Goal: Information Seeking & Learning: Learn about a topic

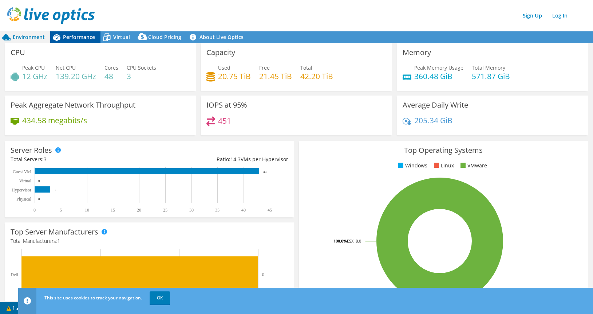
click at [74, 38] on span "Performance" at bounding box center [79, 37] width 32 height 7
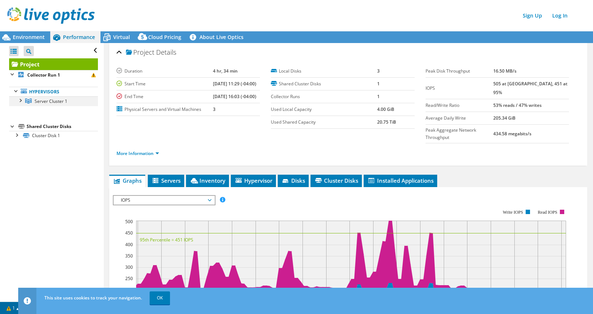
click at [20, 101] on div at bounding box center [19, 99] width 7 height 7
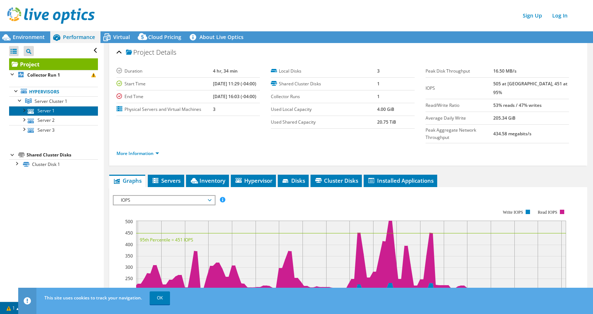
click at [48, 113] on link "Server 1" at bounding box center [53, 110] width 89 height 9
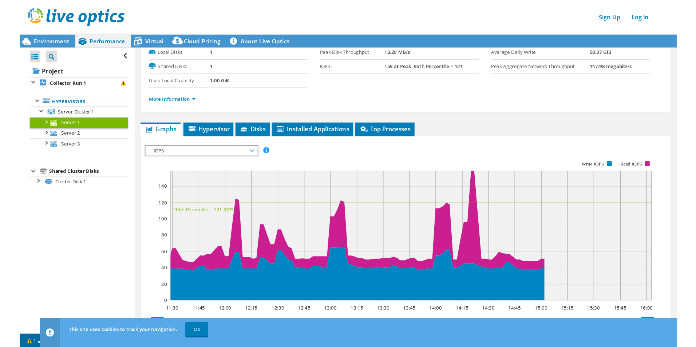
scroll to position [73, 0]
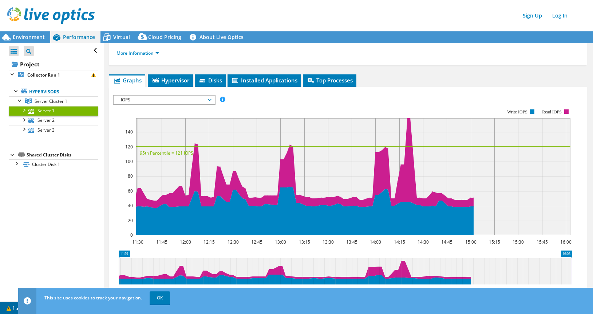
click at [141, 102] on span "IOPS" at bounding box center [164, 99] width 94 height 9
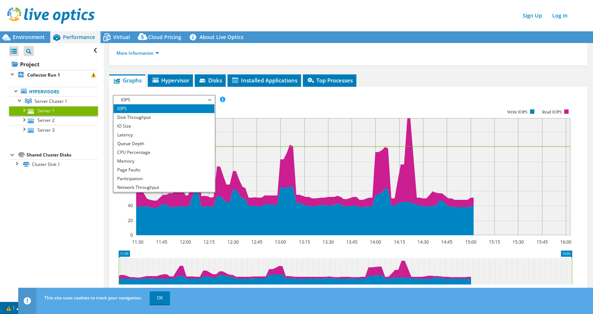
click at [141, 102] on span "IOPS" at bounding box center [164, 99] width 94 height 9
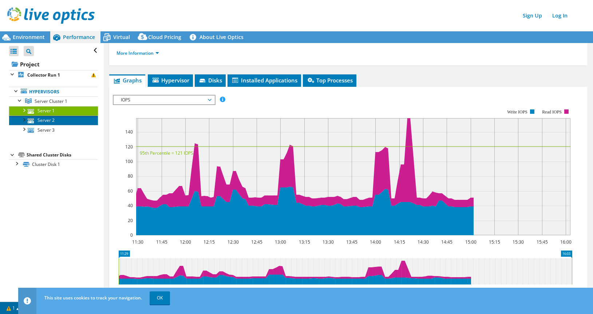
click at [55, 120] on link "Server 2" at bounding box center [53, 119] width 89 height 9
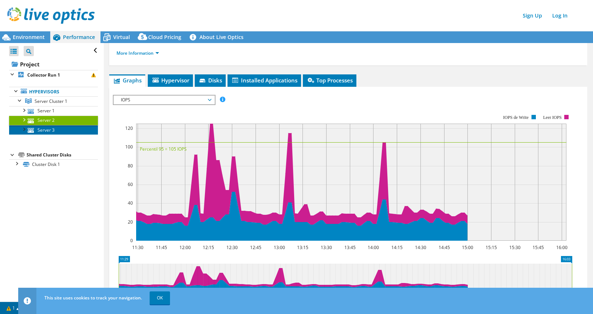
click at [62, 130] on link "Server 3" at bounding box center [53, 129] width 89 height 9
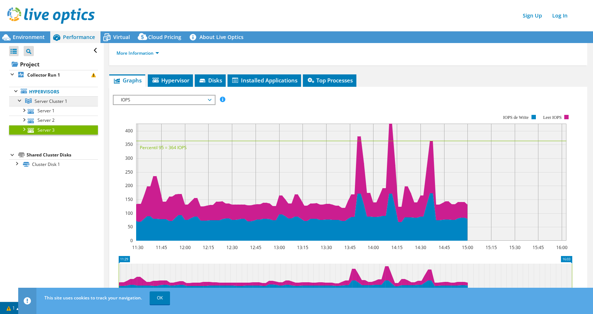
click at [49, 98] on span "Server Cluster 1" at bounding box center [51, 101] width 33 height 6
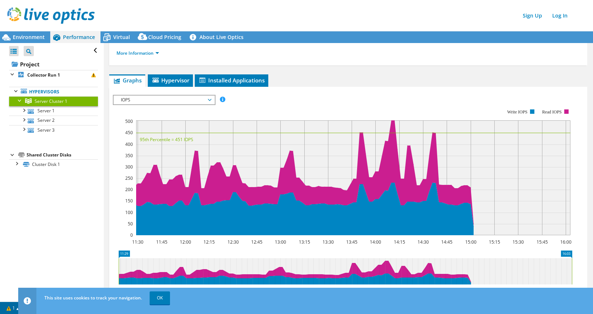
click at [157, 102] on span "IOPS" at bounding box center [164, 99] width 94 height 9
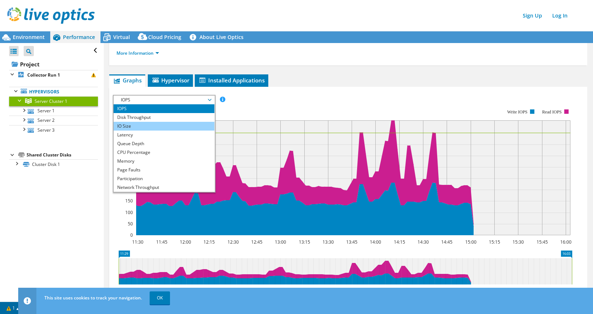
click at [155, 122] on li "IO Size" at bounding box center [164, 126] width 101 height 9
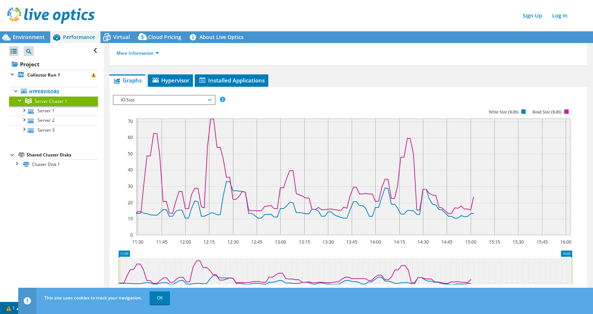
click at [158, 99] on span "IO Size" at bounding box center [164, 99] width 94 height 9
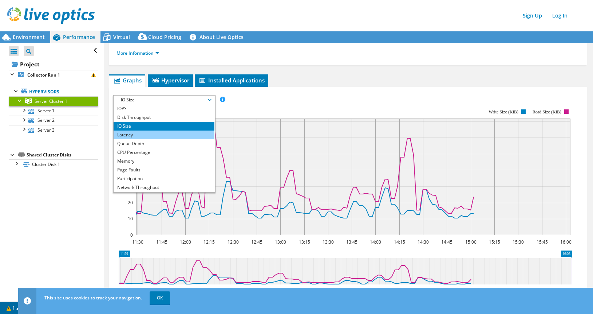
click at [151, 130] on li "Latency" at bounding box center [164, 134] width 101 height 9
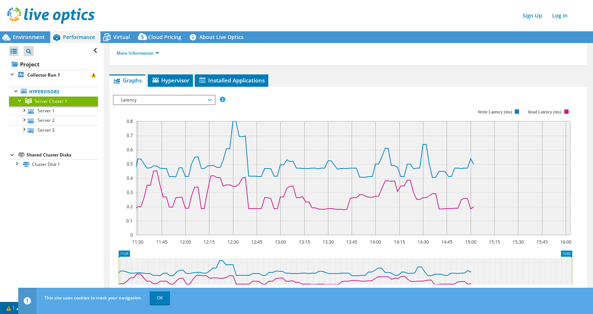
click at [147, 97] on span "Latency" at bounding box center [164, 99] width 94 height 9
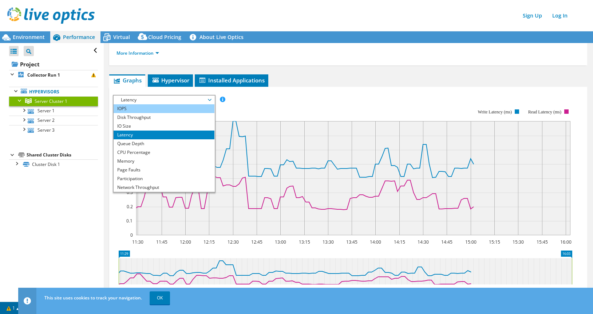
click at [148, 107] on li "IOPS" at bounding box center [164, 108] width 101 height 9
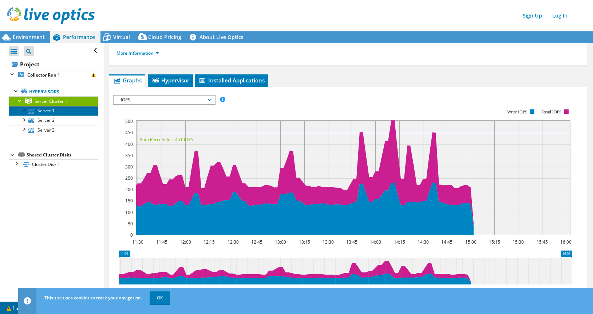
click at [56, 110] on link "Server 1" at bounding box center [53, 110] width 89 height 9
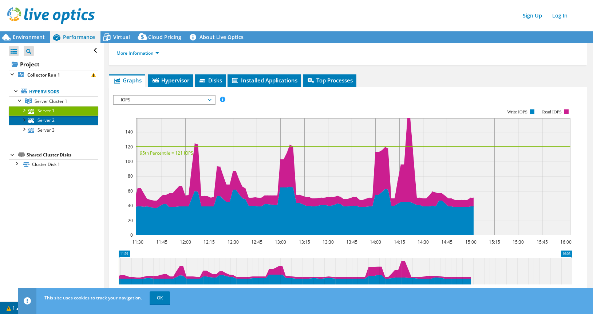
click at [47, 121] on link "Server 2" at bounding box center [53, 119] width 89 height 9
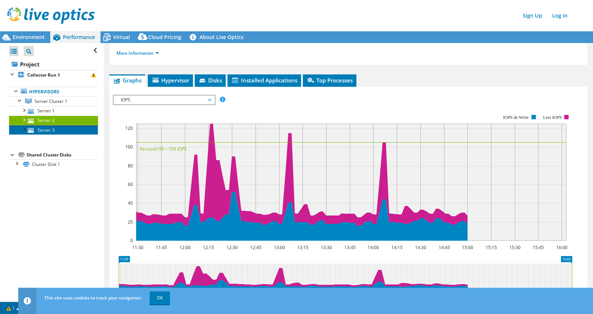
click at [47, 128] on link "Server 3" at bounding box center [53, 129] width 89 height 9
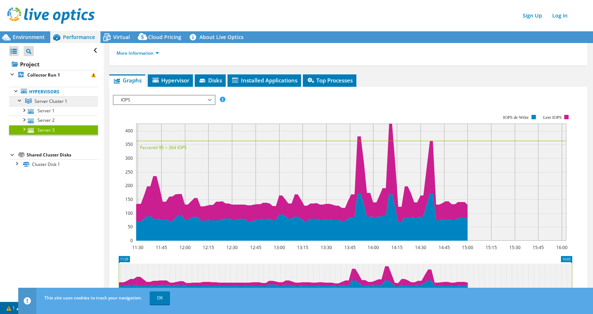
click at [48, 101] on span "Server Cluster 1" at bounding box center [51, 101] width 33 height 6
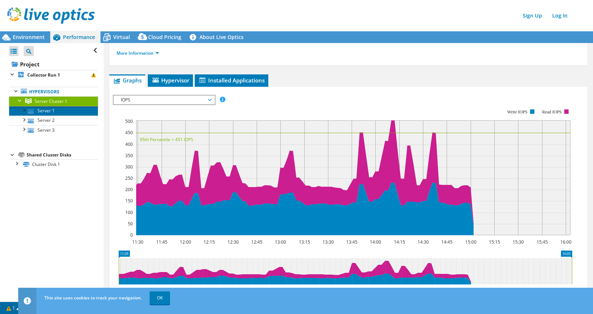
click at [50, 111] on link "Server 1" at bounding box center [53, 110] width 89 height 9
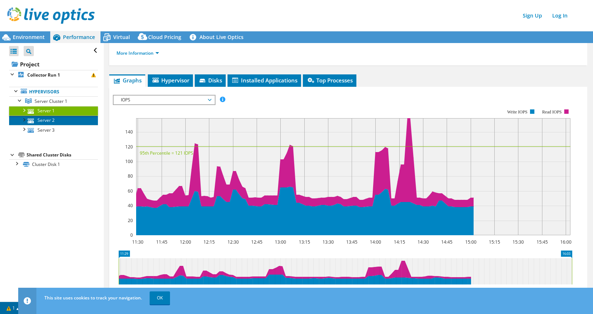
click at [44, 122] on link "Server 2" at bounding box center [53, 119] width 89 height 9
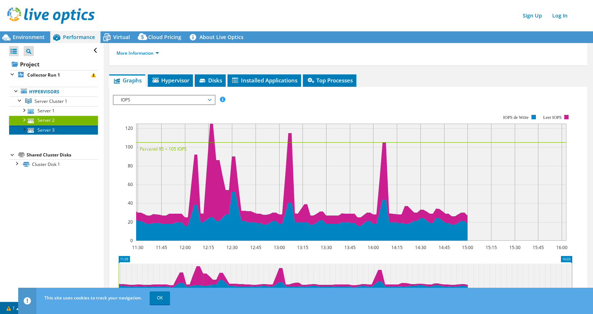
click at [44, 129] on link "Server 3" at bounding box center [53, 129] width 89 height 9
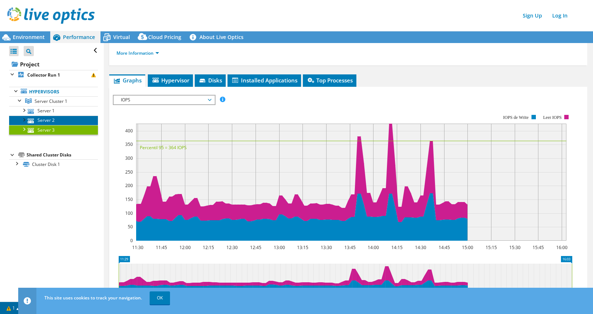
click at [47, 121] on link "Server 2" at bounding box center [53, 119] width 89 height 9
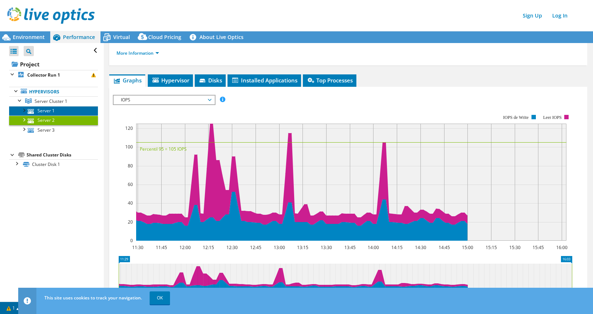
click at [51, 108] on link "Server 1" at bounding box center [53, 110] width 89 height 9
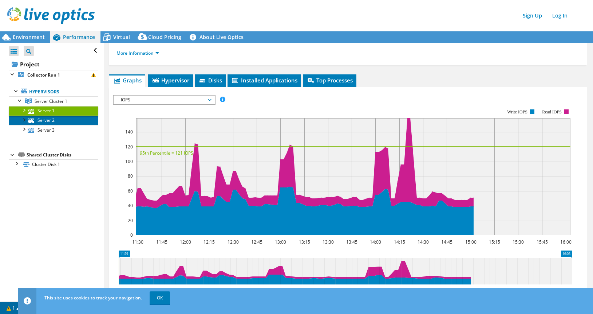
click at [51, 121] on link "Server 2" at bounding box center [53, 119] width 89 height 9
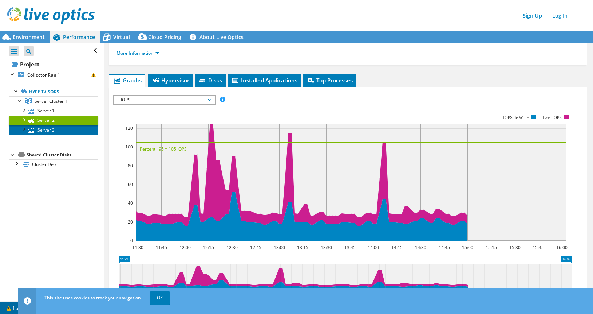
click at [52, 133] on link "Server 3" at bounding box center [53, 129] width 89 height 9
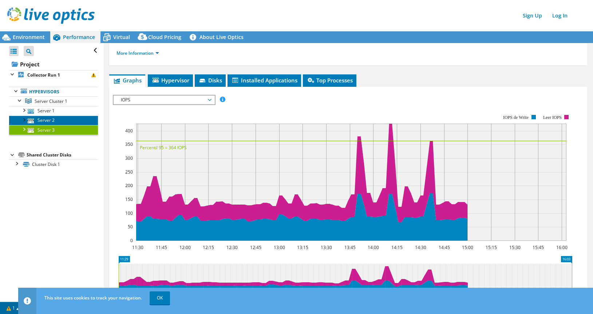
click at [52, 123] on link "Server 2" at bounding box center [53, 119] width 89 height 9
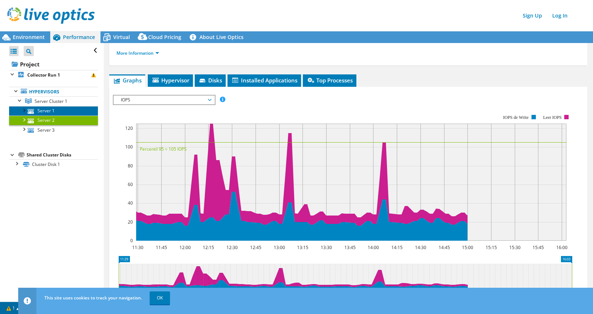
click at [48, 114] on link "Server 1" at bounding box center [53, 110] width 89 height 9
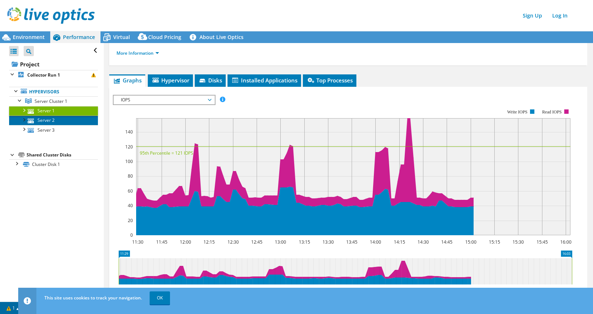
click at [48, 122] on link "Server 2" at bounding box center [53, 119] width 89 height 9
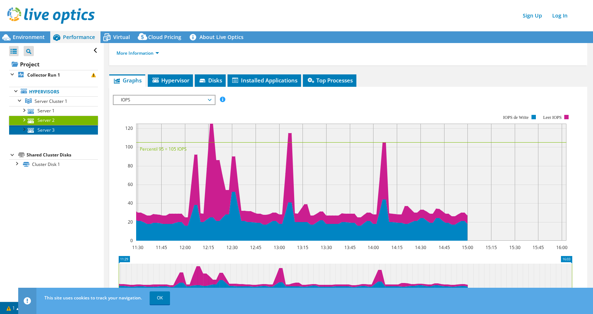
click at [48, 129] on link "Server 3" at bounding box center [53, 129] width 89 height 9
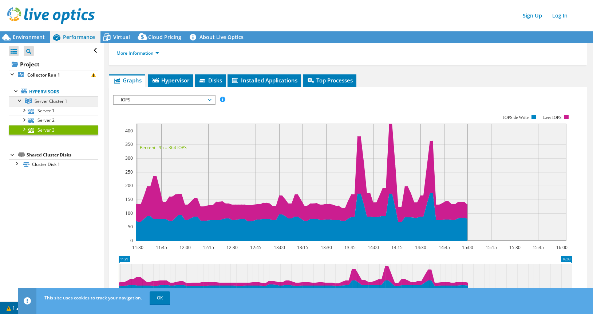
click at [54, 104] on link "Server Cluster 1" at bounding box center [53, 100] width 89 height 9
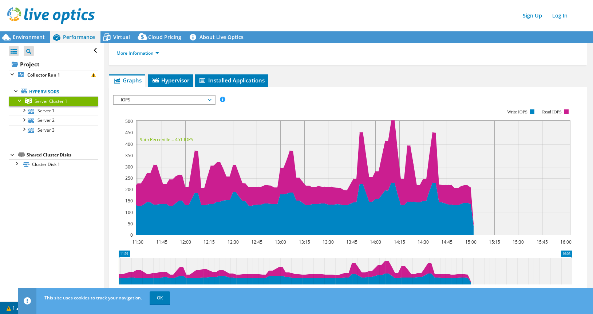
click at [188, 98] on span "IOPS" at bounding box center [164, 99] width 94 height 9
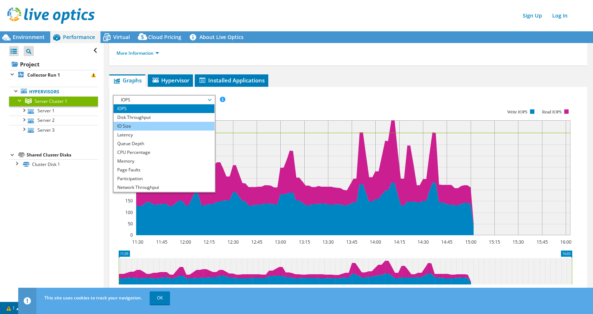
click at [173, 123] on li "IO Size" at bounding box center [164, 126] width 101 height 9
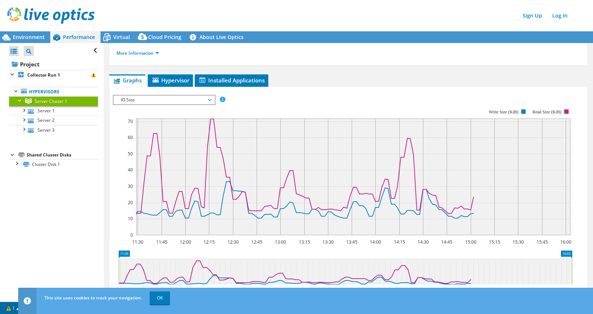
click at [178, 100] on span "IO Size" at bounding box center [164, 99] width 94 height 9
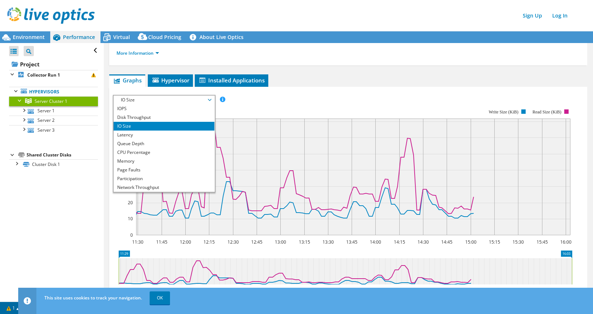
click at [178, 100] on span "IO Size" at bounding box center [164, 99] width 94 height 9
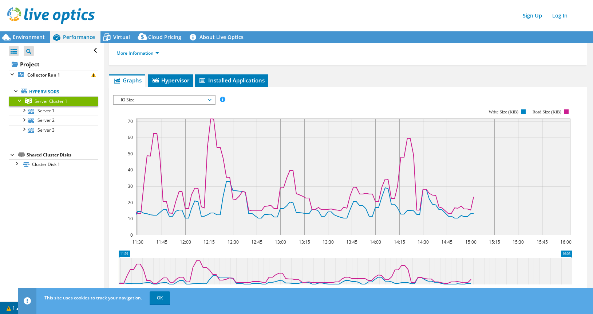
click at [178, 100] on span "IO Size" at bounding box center [164, 99] width 94 height 9
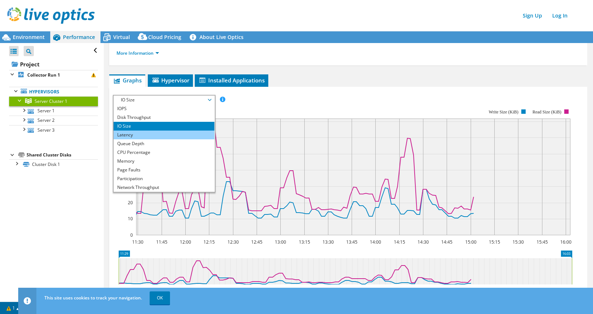
click at [179, 135] on li "Latency" at bounding box center [164, 134] width 101 height 9
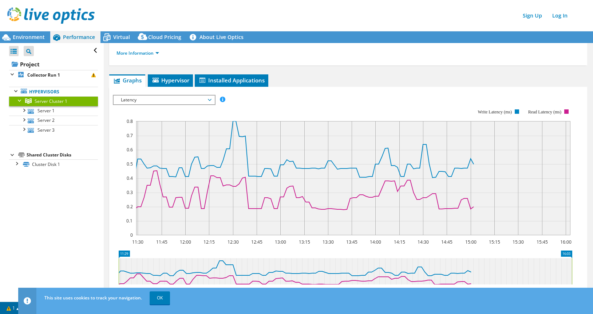
click at [193, 98] on span "Latency" at bounding box center [164, 99] width 94 height 9
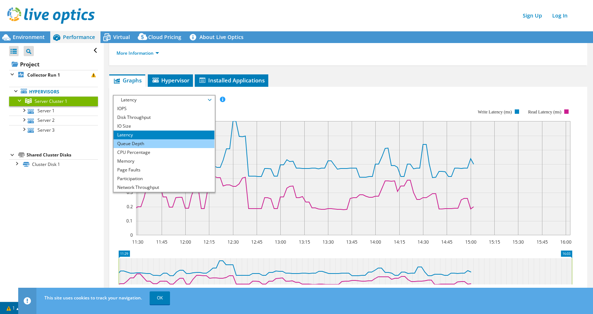
click at [155, 146] on li "Queue Depth" at bounding box center [164, 143] width 101 height 9
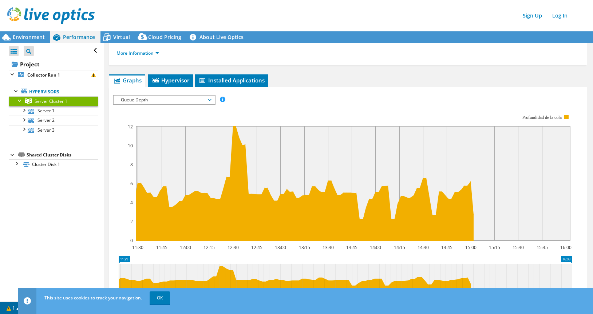
click at [178, 99] on span "Queue Depth" at bounding box center [164, 99] width 94 height 9
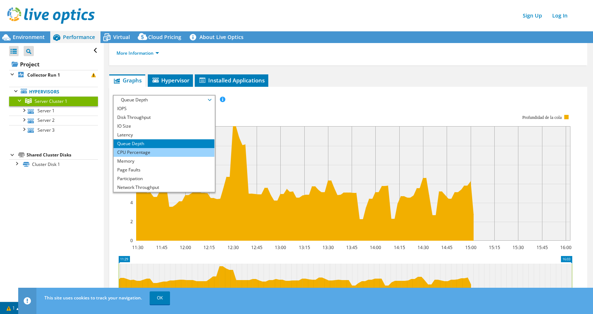
click at [148, 152] on li "CPU Percentage" at bounding box center [164, 152] width 101 height 9
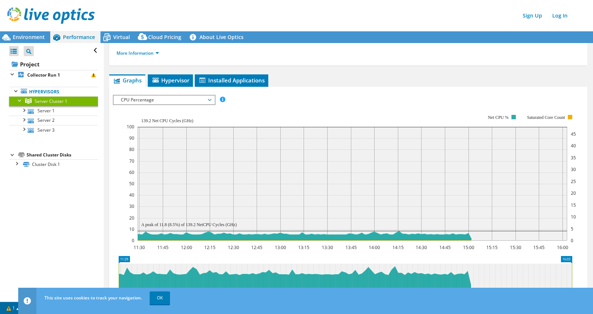
click at [161, 99] on span "CPU Percentage" at bounding box center [164, 99] width 94 height 9
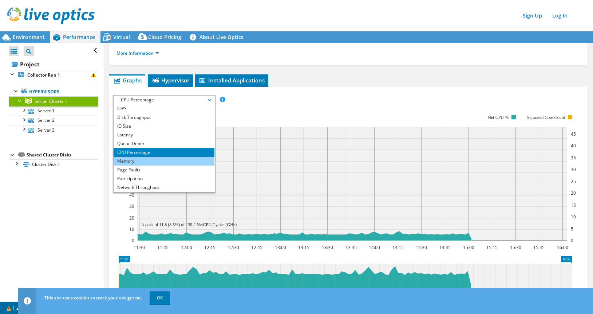
click at [148, 160] on li "Memory" at bounding box center [164, 161] width 101 height 9
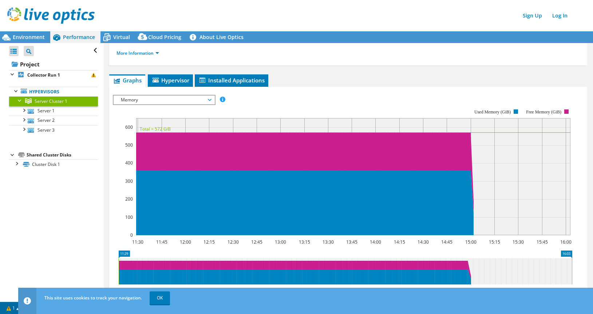
click at [166, 100] on span "Memory" at bounding box center [164, 99] width 94 height 9
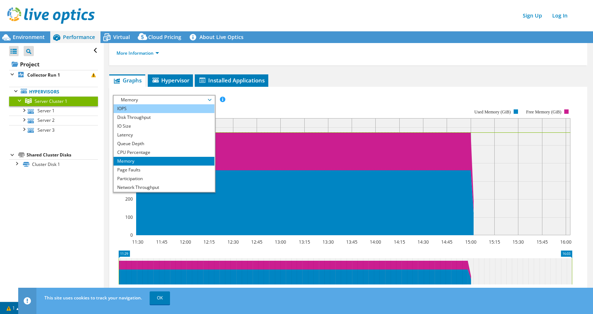
click at [162, 110] on li "IOPS" at bounding box center [164, 108] width 101 height 9
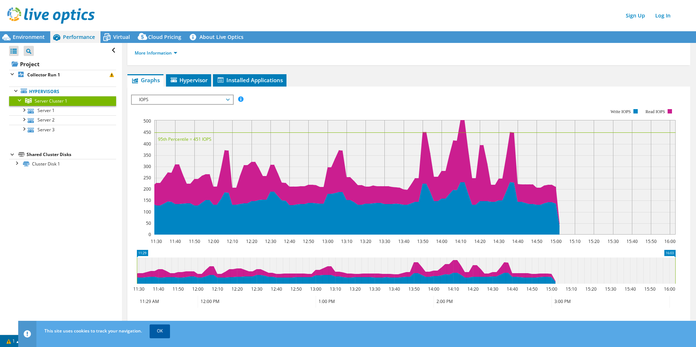
click at [160, 313] on link "OK" at bounding box center [160, 331] width 20 height 13
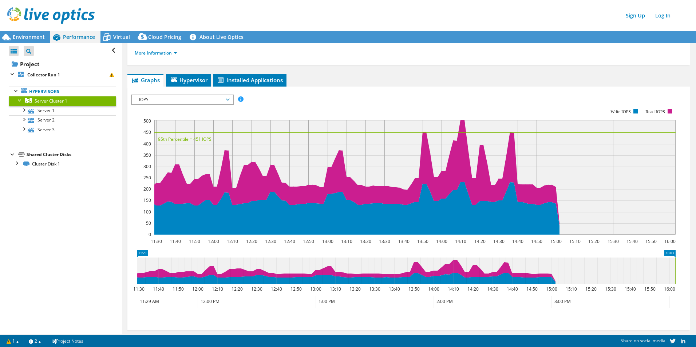
click at [160, 99] on span "IOPS" at bounding box center [182, 99] width 94 height 9
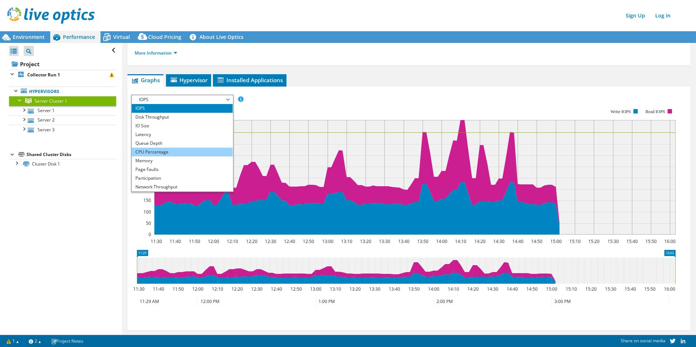
click at [175, 154] on li "CPU Percentage" at bounding box center [182, 152] width 101 height 9
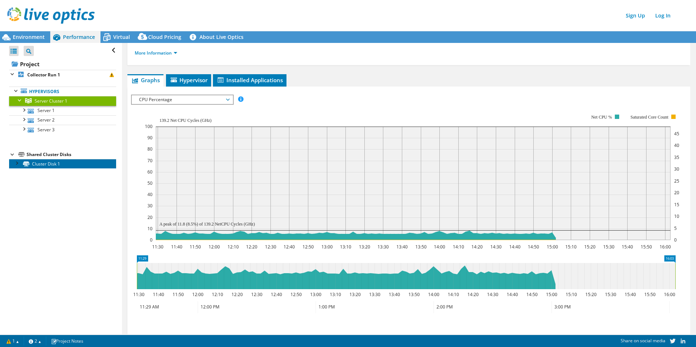
click at [56, 162] on link "Cluster Disk 1" at bounding box center [62, 163] width 107 height 9
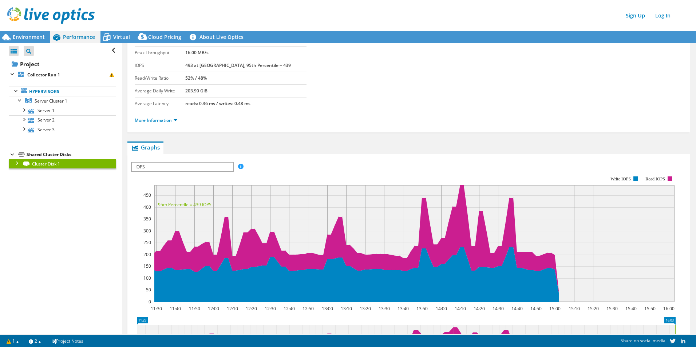
scroll to position [0, 0]
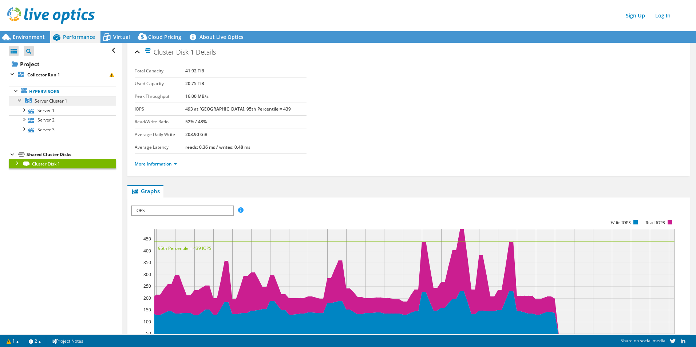
click at [73, 102] on link "Server Cluster 1" at bounding box center [62, 100] width 107 height 9
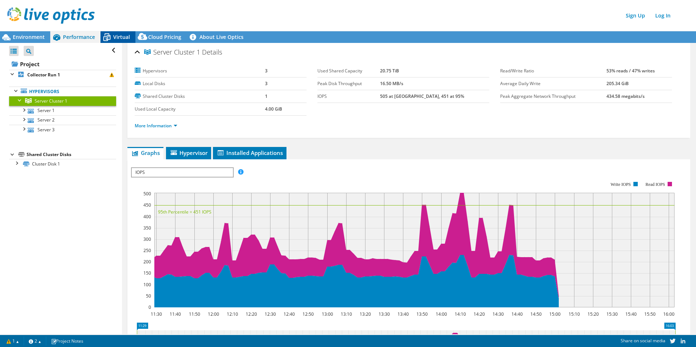
click at [117, 36] on span "Virtual" at bounding box center [121, 37] width 17 height 7
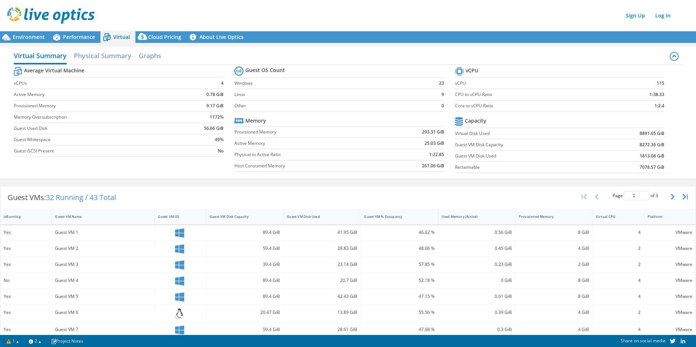
scroll to position [73, 0]
click at [54, 34] on icon at bounding box center [56, 37] width 13 height 13
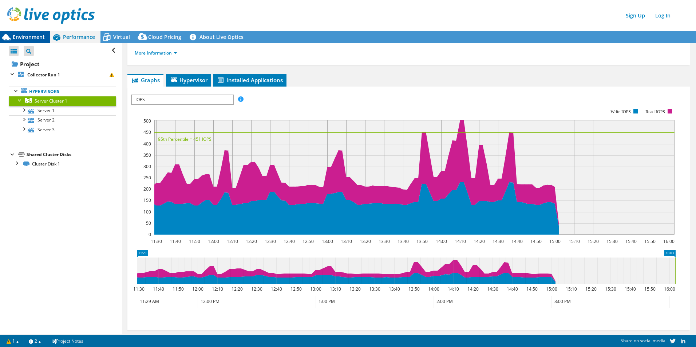
click at [37, 36] on span "Environment" at bounding box center [29, 37] width 32 height 7
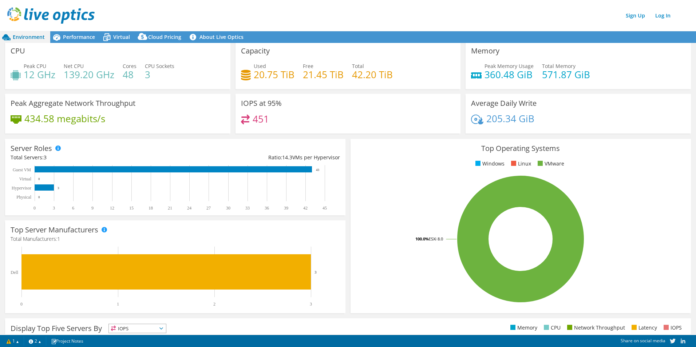
scroll to position [0, 0]
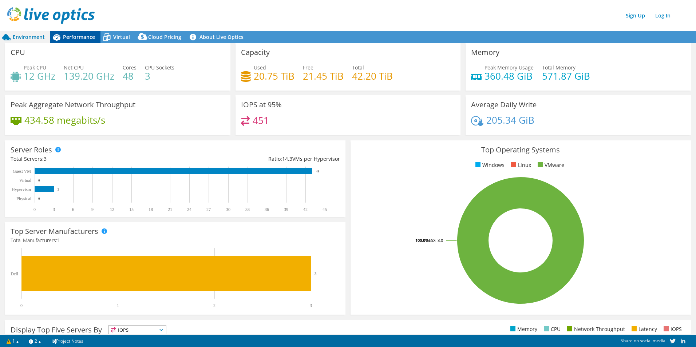
click at [83, 38] on span "Performance" at bounding box center [79, 37] width 32 height 7
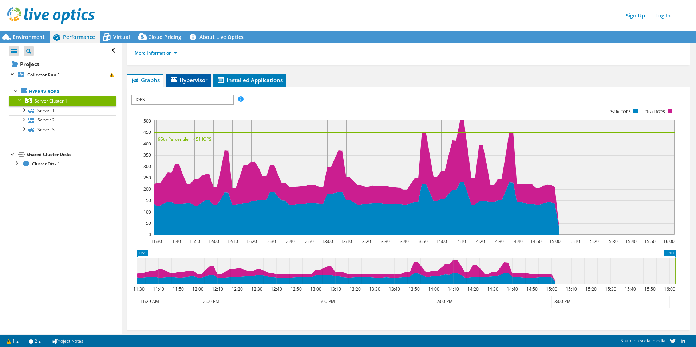
click at [188, 81] on span "Hypervisor" at bounding box center [189, 79] width 38 height 7
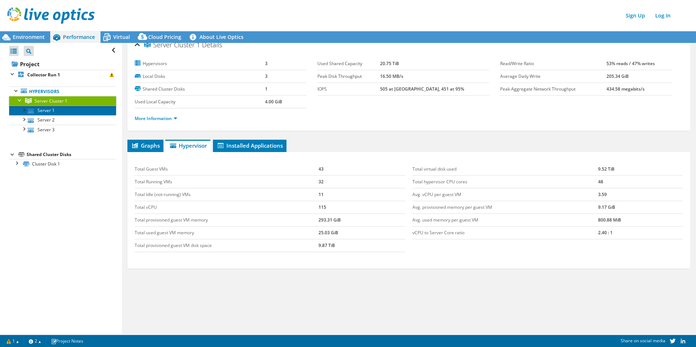
click at [45, 113] on link "Server 1" at bounding box center [62, 110] width 107 height 9
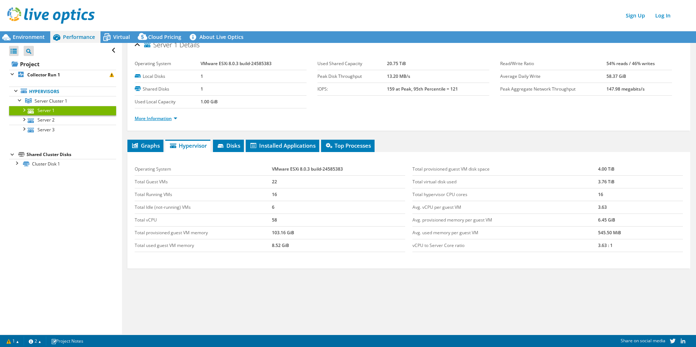
click at [159, 118] on link "More Information" at bounding box center [156, 118] width 43 height 6
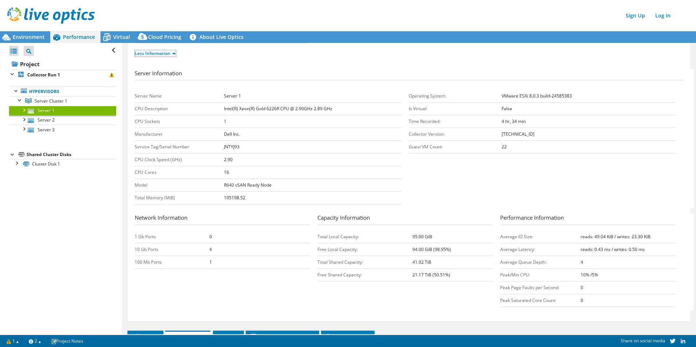
scroll to position [80, 0]
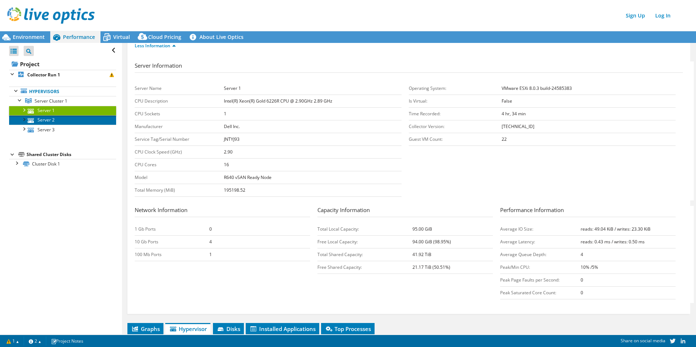
click at [65, 120] on link "Server 2" at bounding box center [62, 119] width 107 height 9
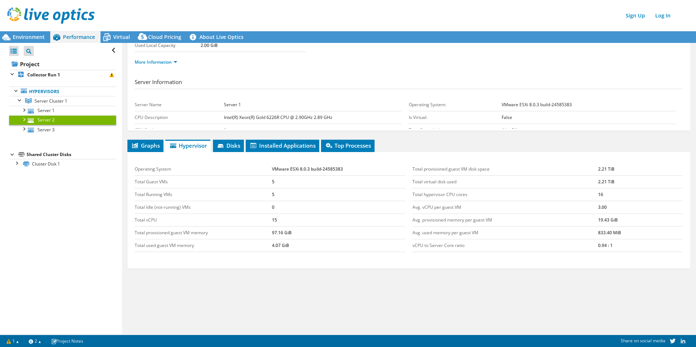
scroll to position [7, 0]
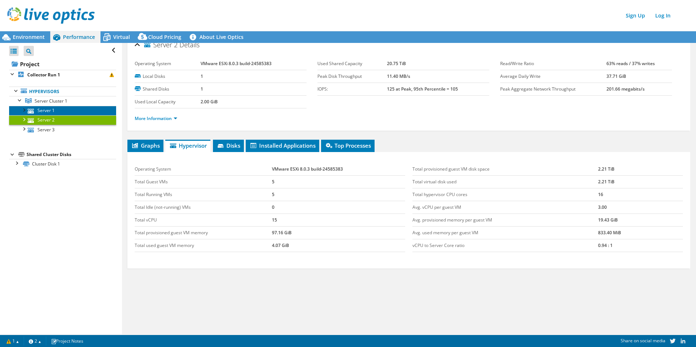
click at [68, 111] on link "Server 1" at bounding box center [62, 110] width 107 height 9
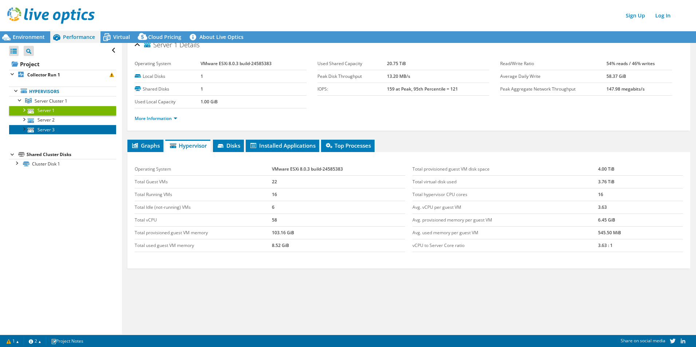
click at [64, 127] on link "Server 3" at bounding box center [62, 129] width 107 height 9
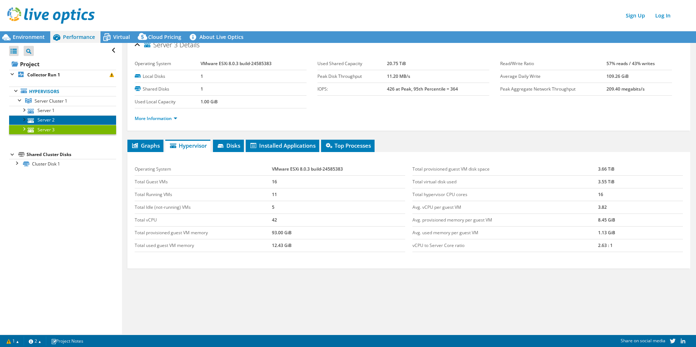
click at [84, 119] on link "Server 2" at bounding box center [62, 119] width 107 height 9
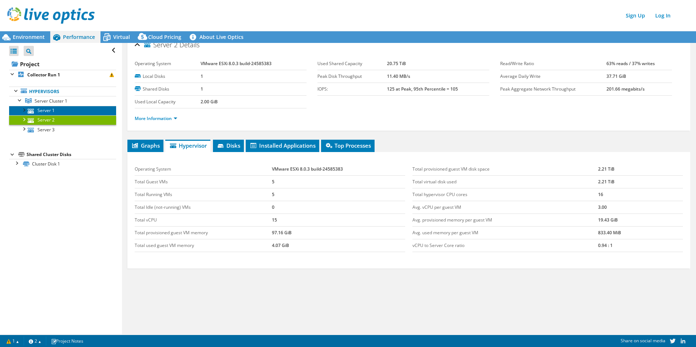
click at [88, 109] on link "Server 1" at bounding box center [62, 110] width 107 height 9
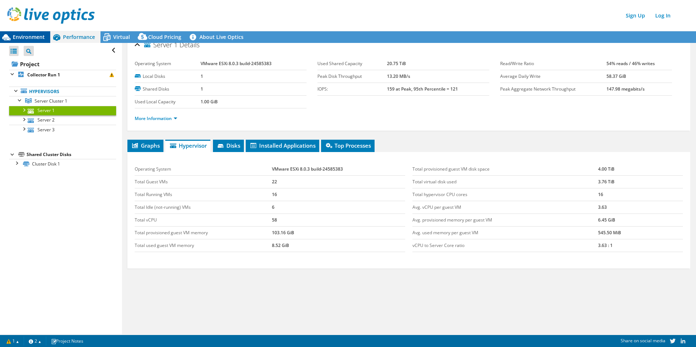
click at [43, 39] on span "Environment" at bounding box center [29, 37] width 32 height 7
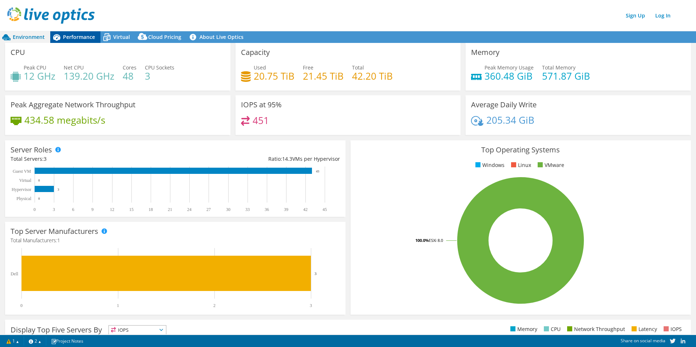
click at [59, 37] on icon at bounding box center [56, 37] width 13 height 13
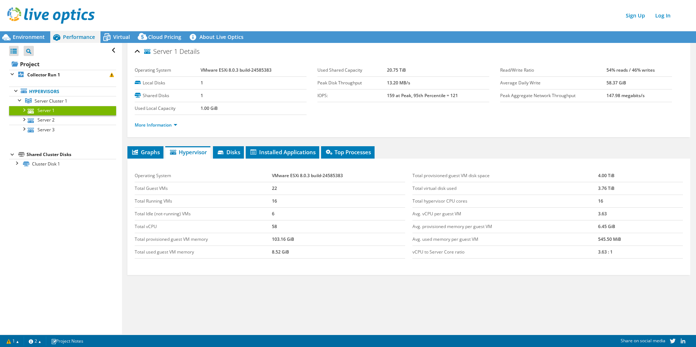
scroll to position [0, 0]
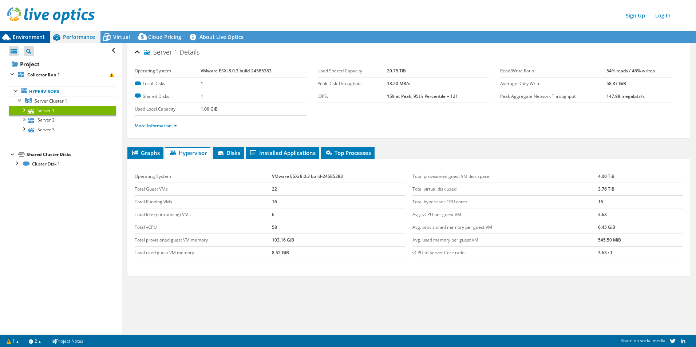
click at [41, 36] on span "Environment" at bounding box center [29, 37] width 32 height 7
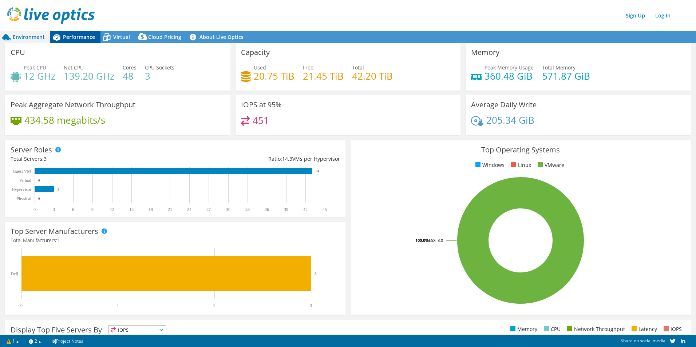
click at [94, 35] on span "Performance" at bounding box center [79, 37] width 32 height 7
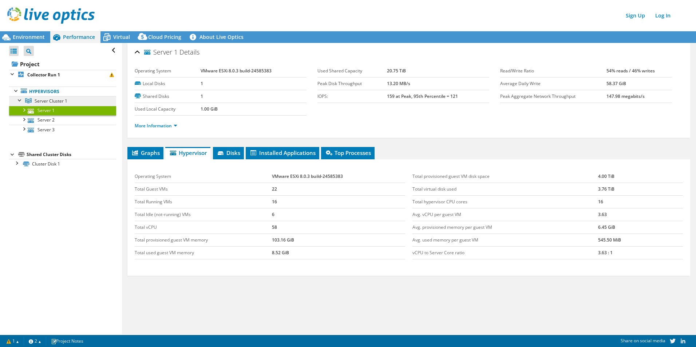
click at [51, 102] on span "Server Cluster 1" at bounding box center [51, 101] width 33 height 6
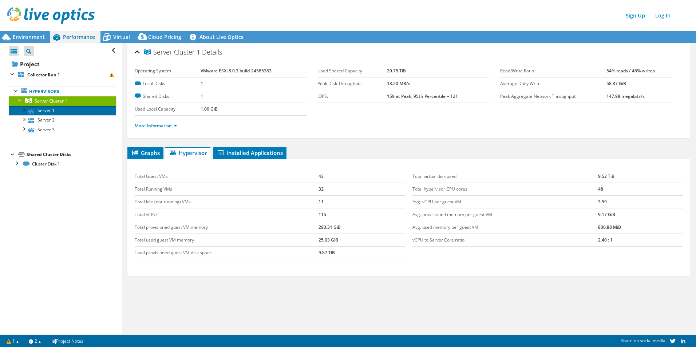
click at [45, 114] on link "Server 1" at bounding box center [62, 110] width 107 height 9
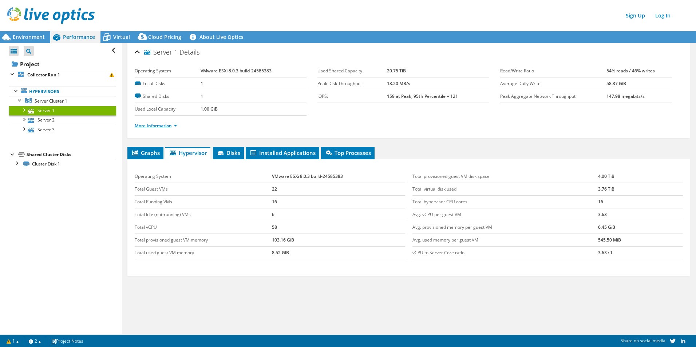
click at [162, 123] on link "More Information" at bounding box center [156, 126] width 43 height 6
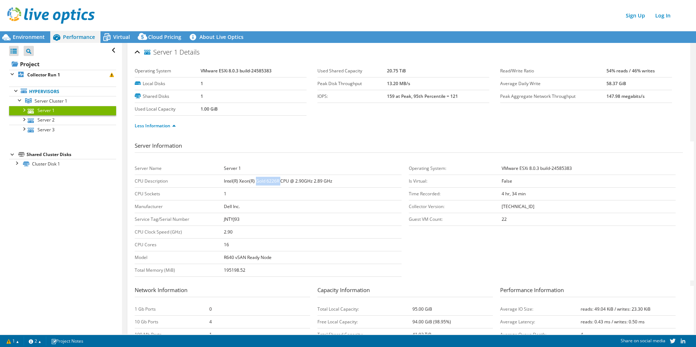
drag, startPoint x: 279, startPoint y: 181, endPoint x: 256, endPoint y: 181, distance: 23.7
click at [256, 181] on b "Intel(R) Xeon(R) Gold 6226R CPU @ 2.90GHz 2.89 GHz" at bounding box center [278, 181] width 109 height 6
copy b "Gold 6226R"
